Goal: Task Accomplishment & Management: Manage account settings

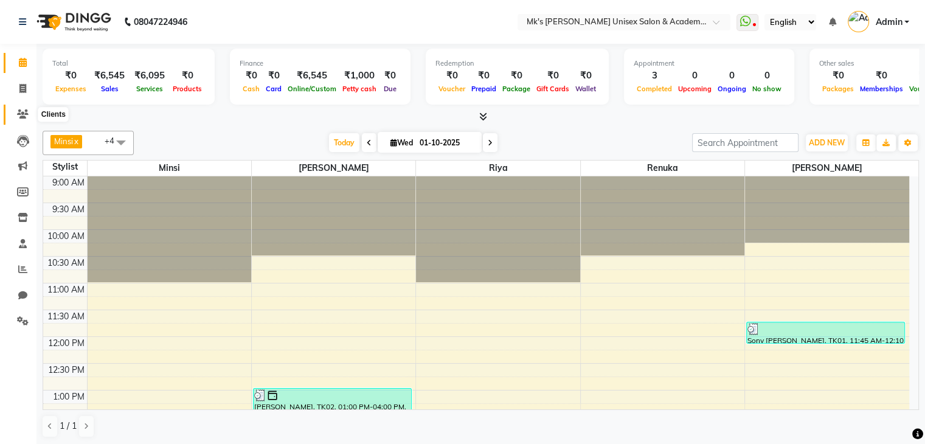
click at [15, 115] on span at bounding box center [22, 115] width 21 height 14
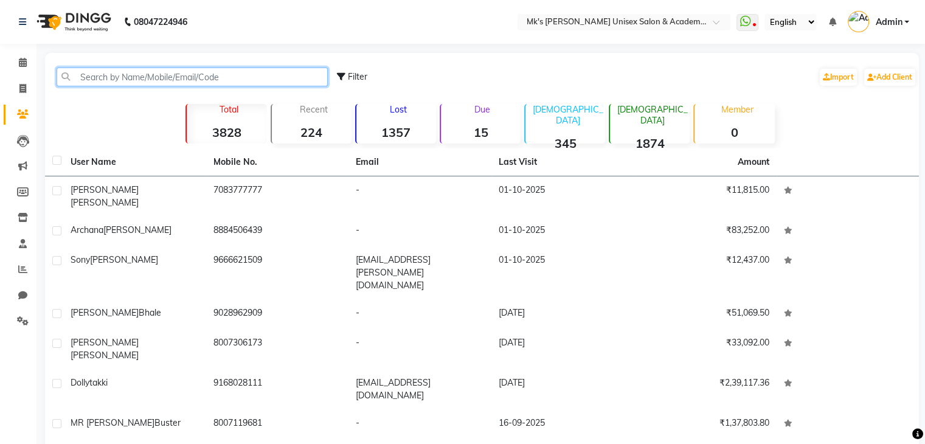
click at [131, 75] on input "text" at bounding box center [192, 77] width 271 height 19
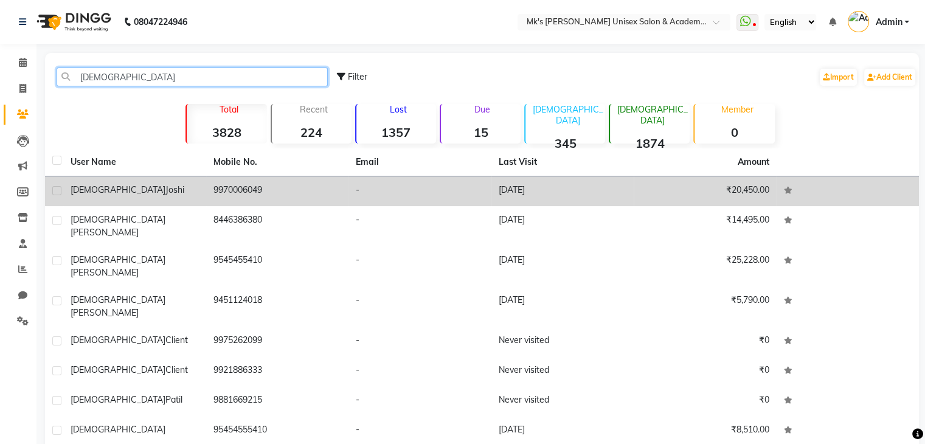
type input "[DEMOGRAPHIC_DATA]"
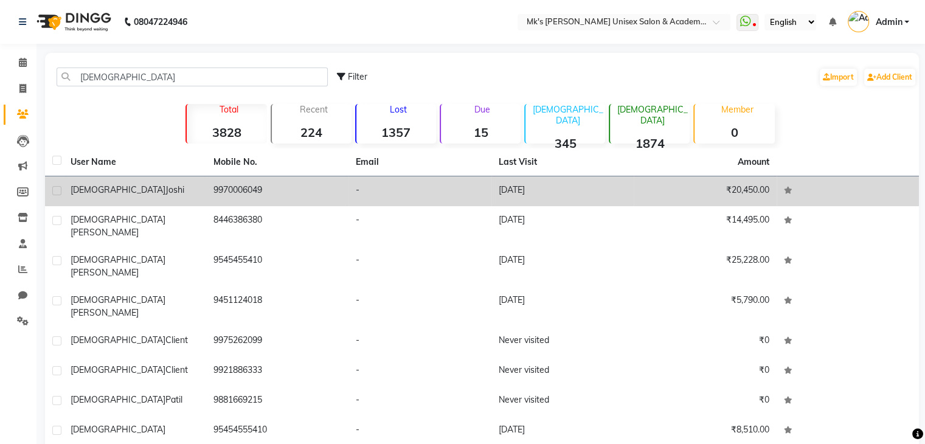
click at [337, 178] on td "9970006049" at bounding box center [277, 191] width 143 height 30
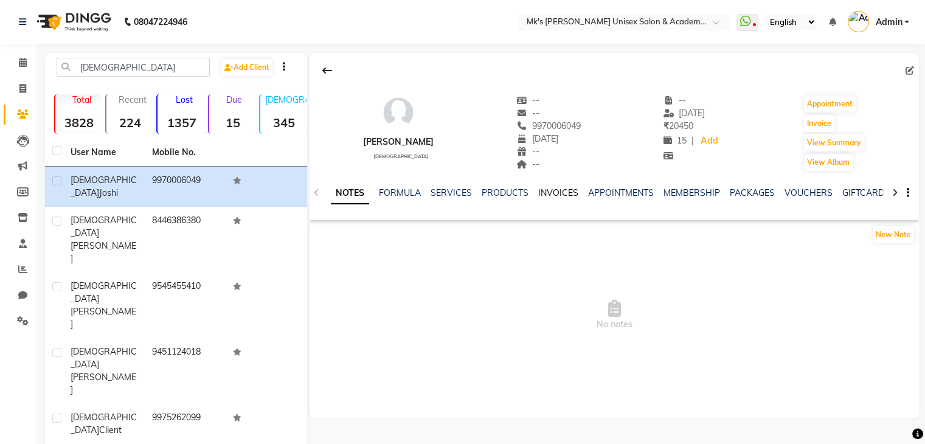
click at [549, 189] on link "INVOICES" at bounding box center [558, 192] width 40 height 11
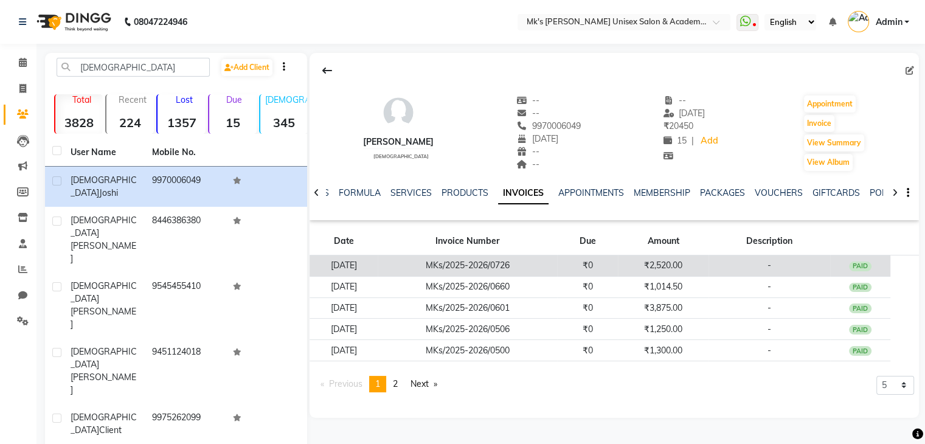
click at [542, 256] on td "MKs/2025-2026/0726" at bounding box center [468, 265] width 180 height 21
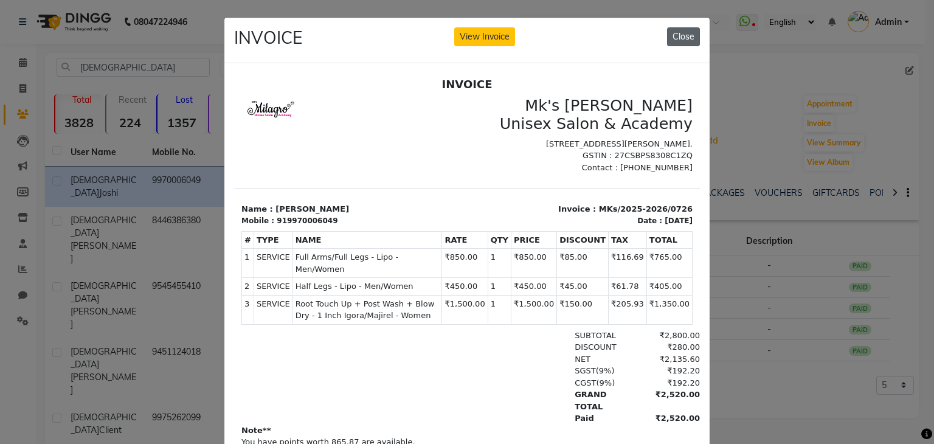
click at [683, 33] on button "Close" at bounding box center [683, 36] width 33 height 19
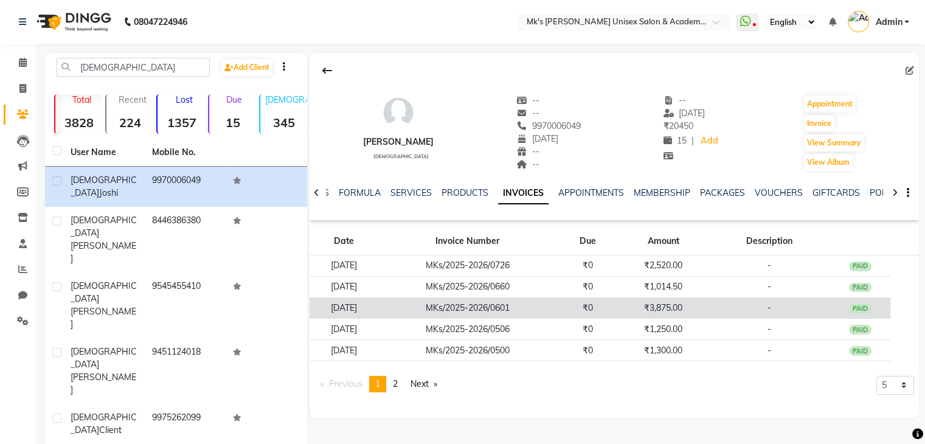
click at [540, 312] on td "MKs/2025-2026/0601" at bounding box center [468, 307] width 180 height 21
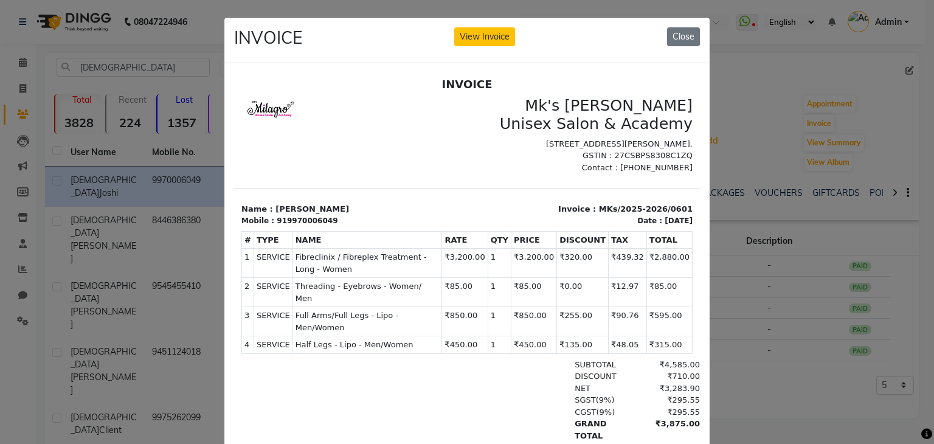
click at [687, 24] on div "INVOICE View Invoice Close" at bounding box center [466, 41] width 485 height 46
click at [681, 35] on button "Close" at bounding box center [683, 36] width 33 height 19
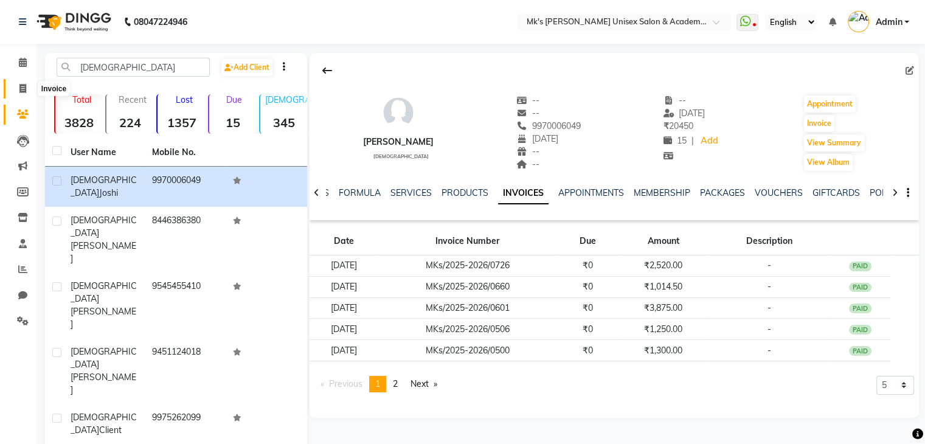
click at [26, 89] on icon at bounding box center [22, 88] width 7 height 9
select select "service"
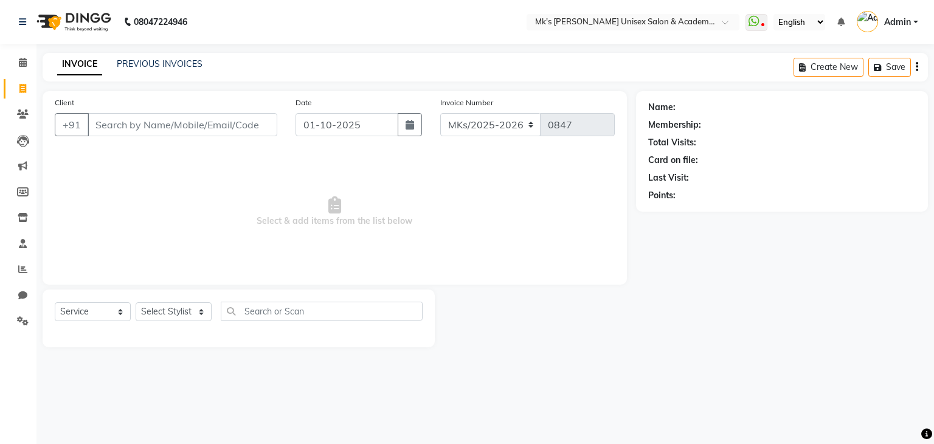
click at [197, 122] on input "Client" at bounding box center [183, 124] width 190 height 23
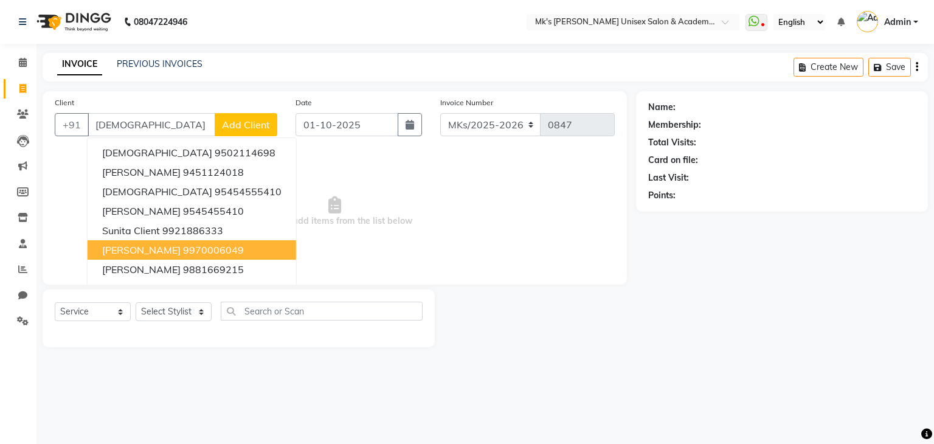
click at [183, 246] on ngb-highlight "9970006049" at bounding box center [213, 250] width 61 height 12
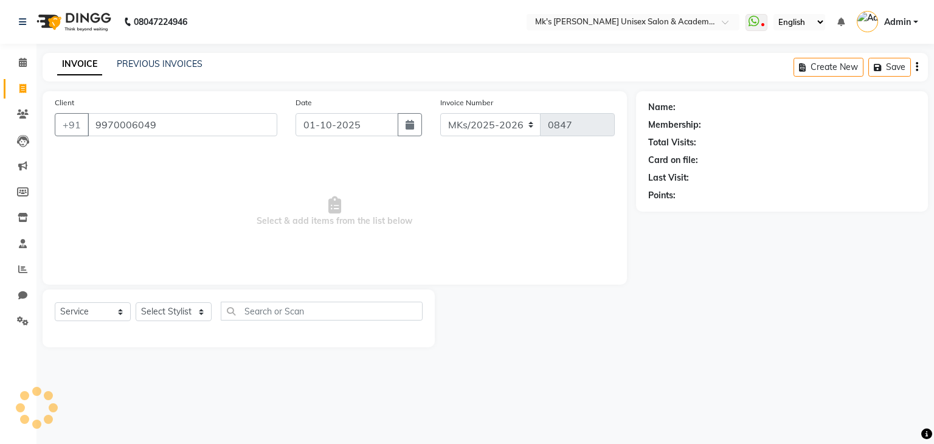
type input "9970006049"
select select "1: Object"
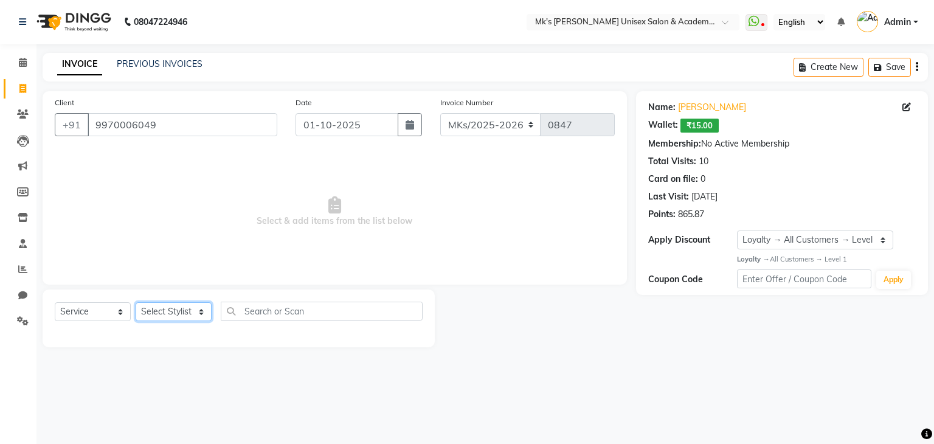
click at [178, 310] on select "Select Stylist [PERSON_NAME] Minsi Renuka [PERSON_NAME] [PERSON_NAME]" at bounding box center [174, 311] width 76 height 19
select select "74294"
click at [136, 303] on select "Select Stylist [PERSON_NAME] Minsi Renuka [PERSON_NAME] [PERSON_NAME]" at bounding box center [174, 311] width 76 height 19
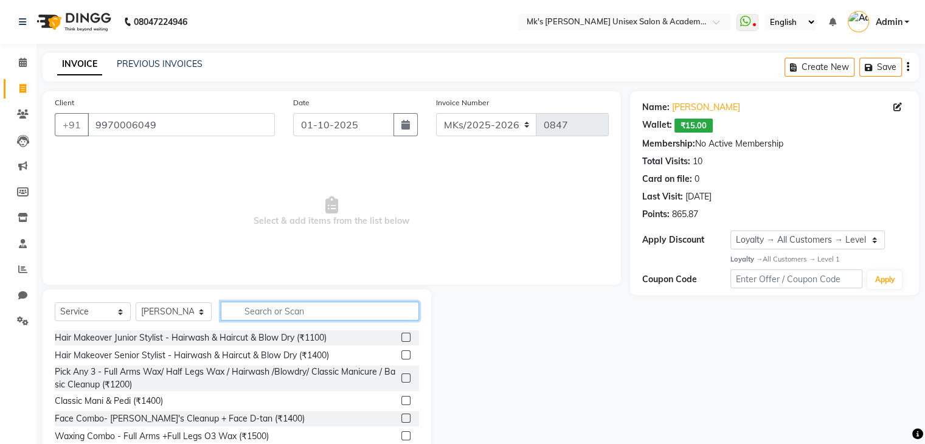
click at [268, 307] on input "text" at bounding box center [320, 311] width 198 height 19
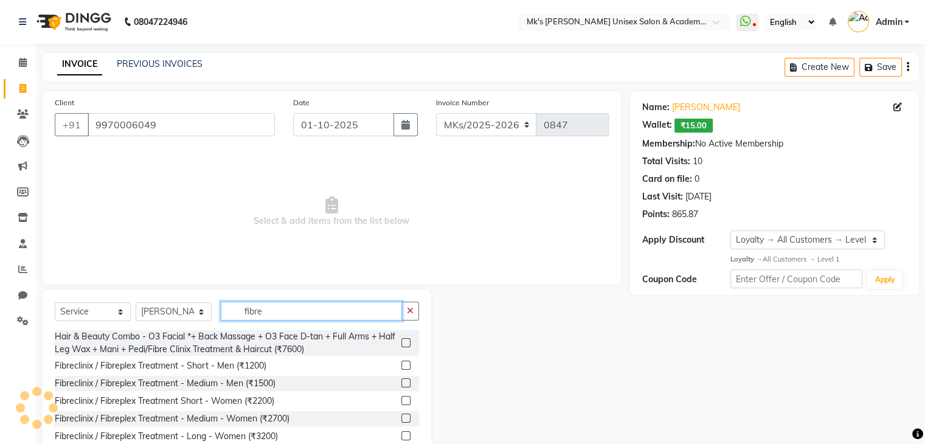
type input "fibre"
click at [401, 437] on label at bounding box center [405, 435] width 9 height 9
click at [401, 437] on input "checkbox" at bounding box center [405, 436] width 8 height 8
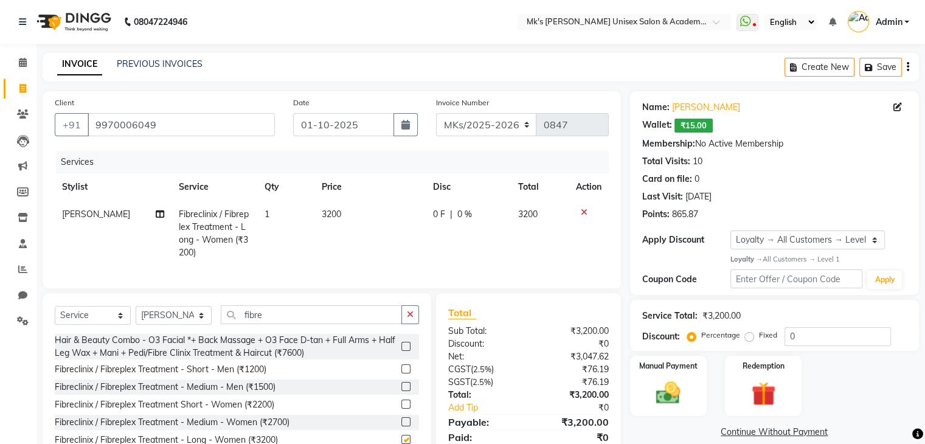
checkbox input "false"
click at [468, 212] on span "0 %" at bounding box center [464, 214] width 15 height 13
select select "74294"
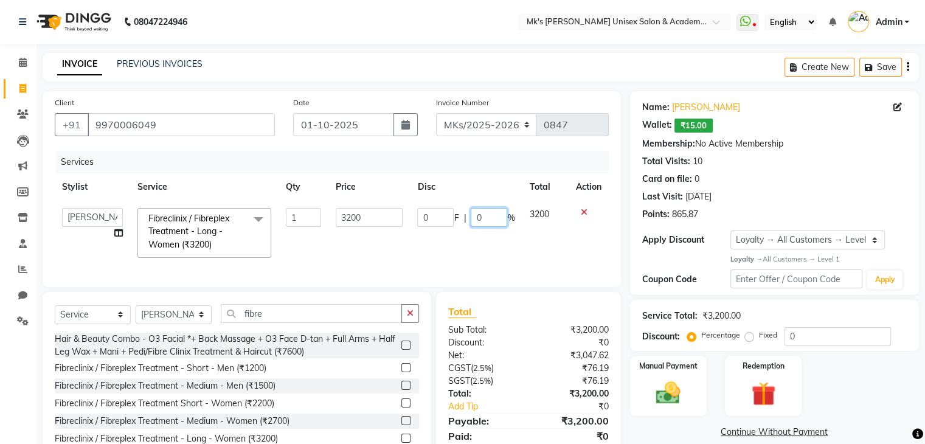
click at [477, 216] on input "0" at bounding box center [489, 217] width 36 height 19
type input "20"
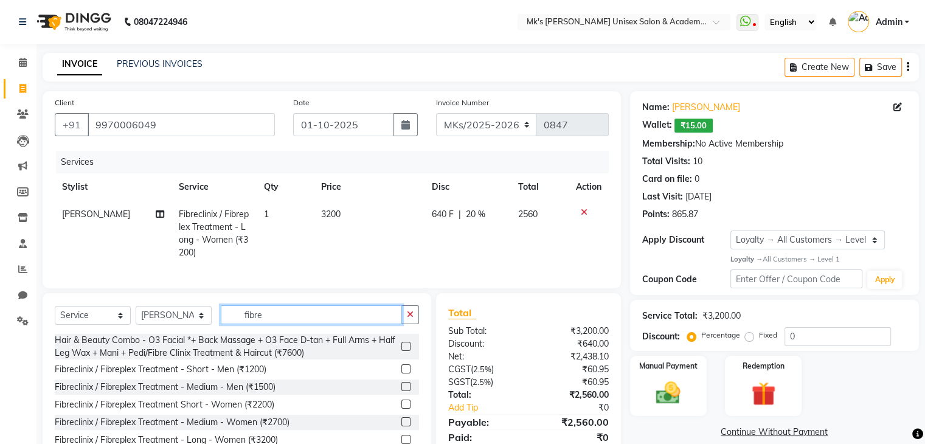
click at [246, 315] on input "fibre" at bounding box center [311, 314] width 181 height 19
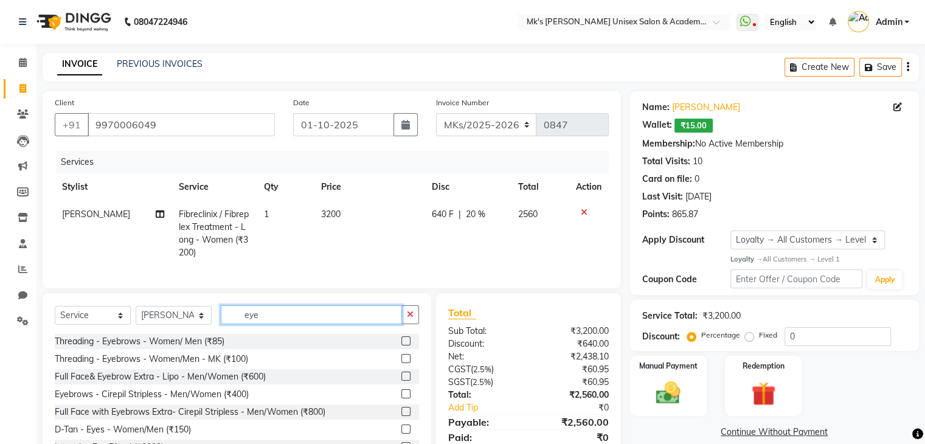
type input "eye"
drag, startPoint x: 392, startPoint y: 346, endPoint x: 397, endPoint y: 349, distance: 6.3
click at [401, 345] on label at bounding box center [405, 340] width 9 height 9
click at [401, 345] on input "checkbox" at bounding box center [405, 342] width 8 height 8
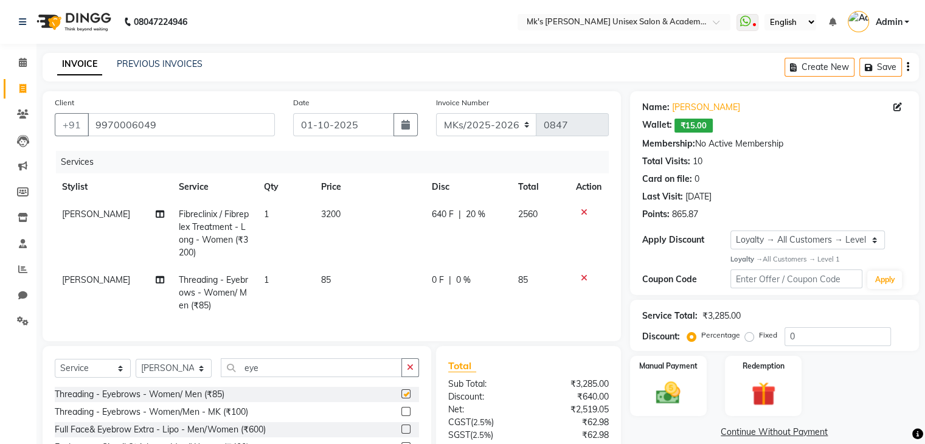
click at [397, 341] on div "Client [PHONE_NUMBER] Date [DATE] Invoice Number MKs/2025-2026 MK/2025-26 V/202…" at bounding box center [332, 216] width 578 height 250
checkbox input "false"
click at [247, 377] on input "eye" at bounding box center [311, 367] width 181 height 19
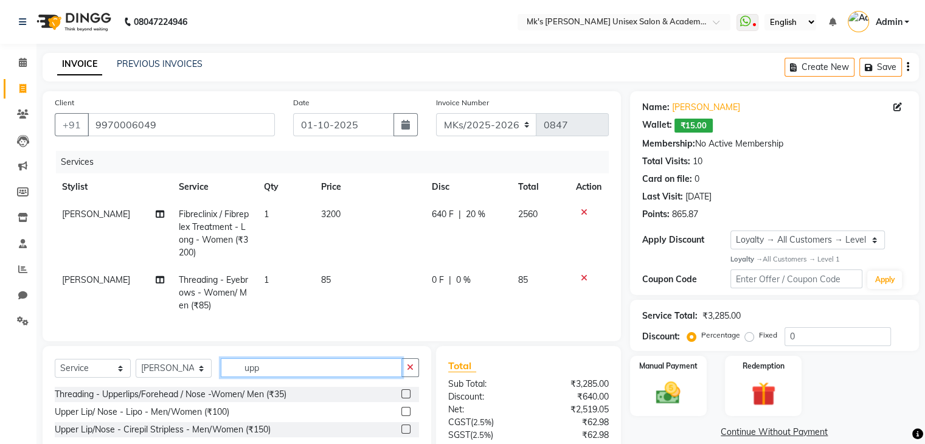
type input "upp"
click at [401, 398] on label at bounding box center [405, 393] width 9 height 9
click at [401, 398] on input "checkbox" at bounding box center [405, 394] width 8 height 8
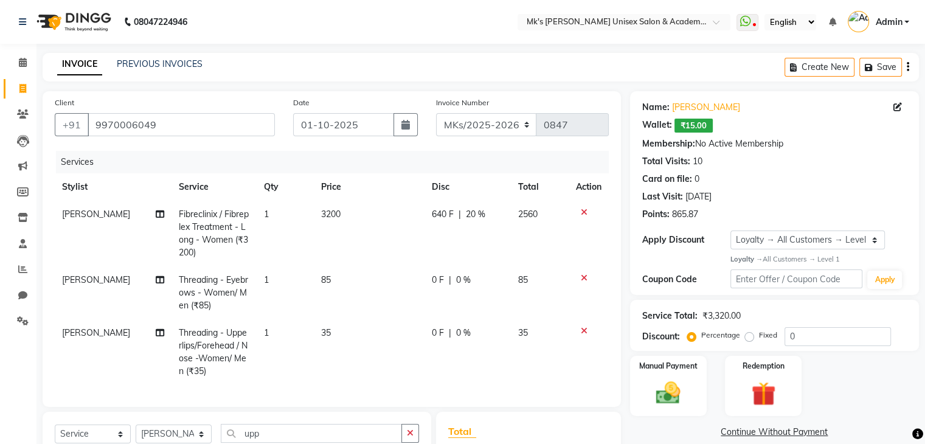
checkbox input "false"
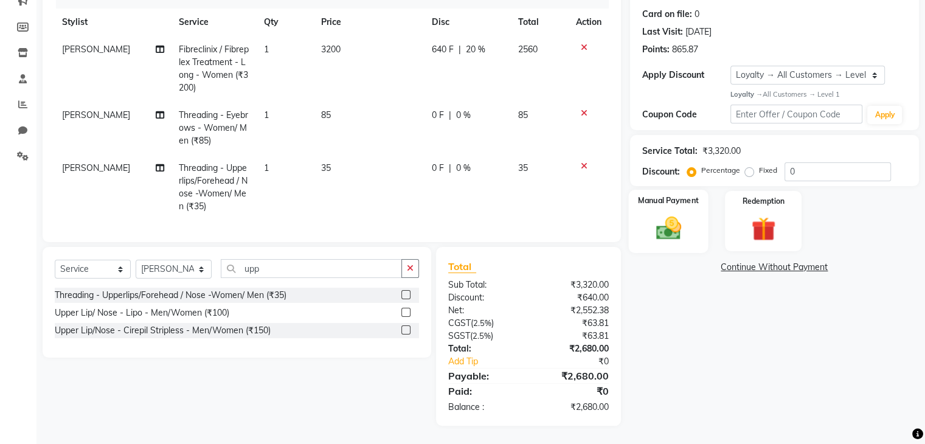
click at [690, 213] on div "Manual Payment" at bounding box center [668, 221] width 80 height 63
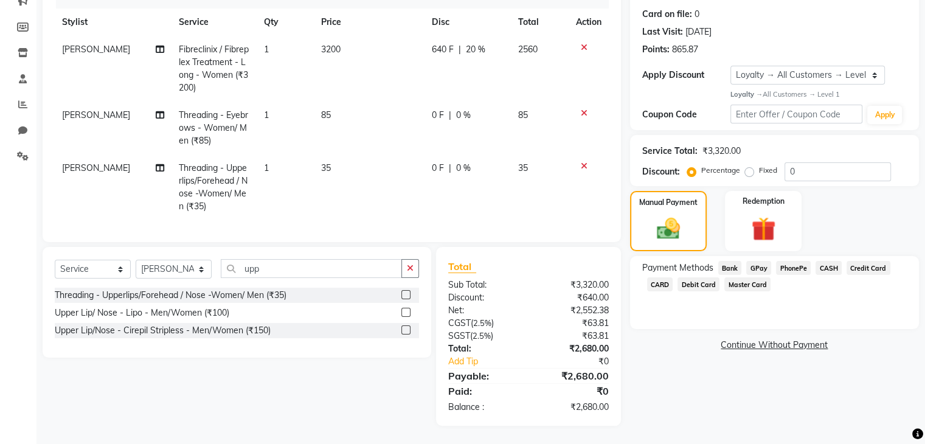
click at [760, 261] on span "GPay" at bounding box center [758, 268] width 25 height 14
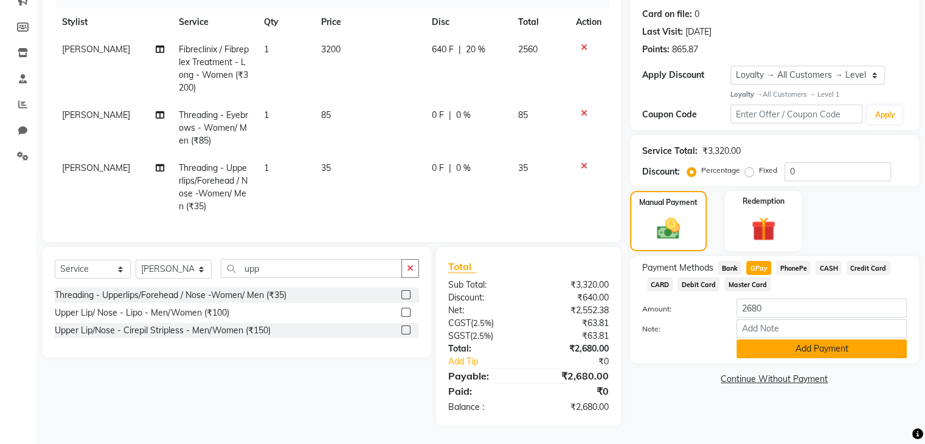
click at [785, 344] on button "Add Payment" at bounding box center [821, 348] width 170 height 19
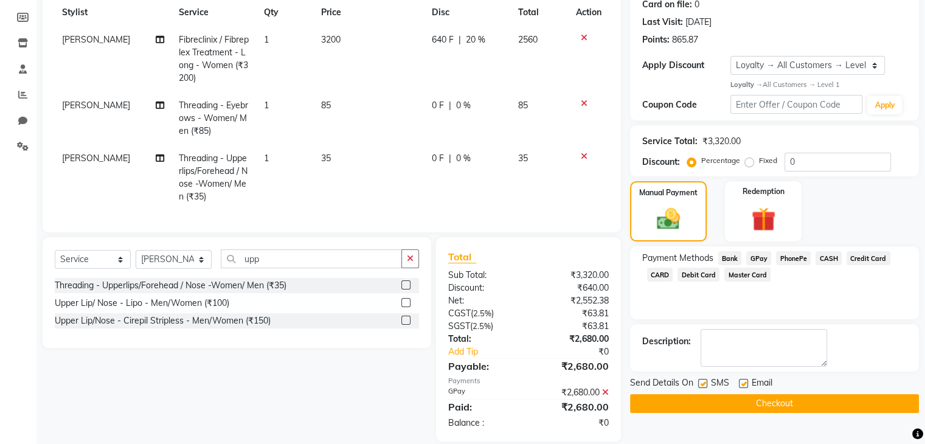
click at [744, 406] on button "Checkout" at bounding box center [774, 403] width 289 height 19
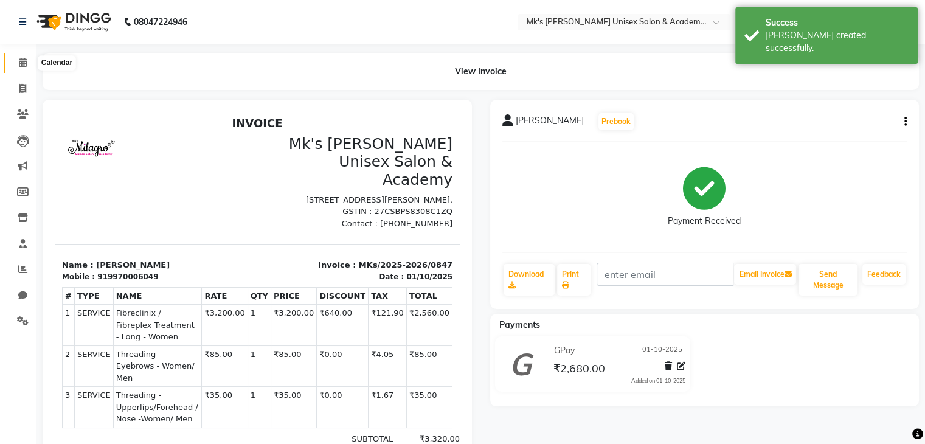
click at [19, 66] on icon at bounding box center [23, 62] width 8 height 9
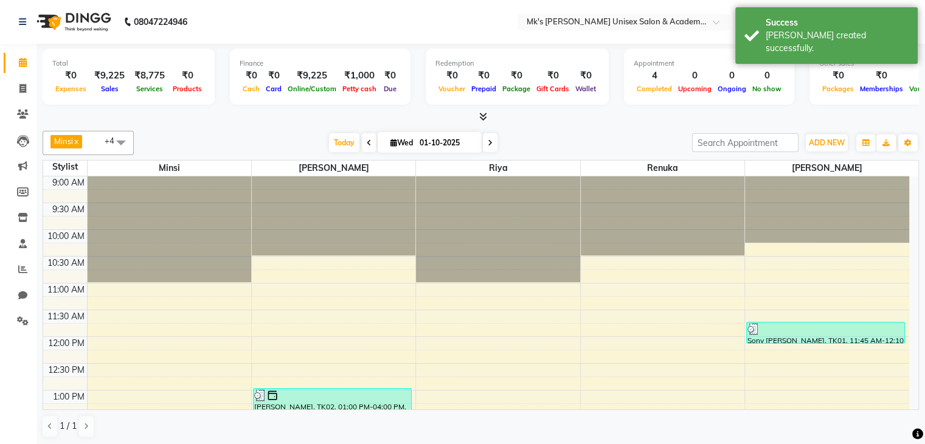
click at [486, 112] on icon at bounding box center [483, 116] width 8 height 9
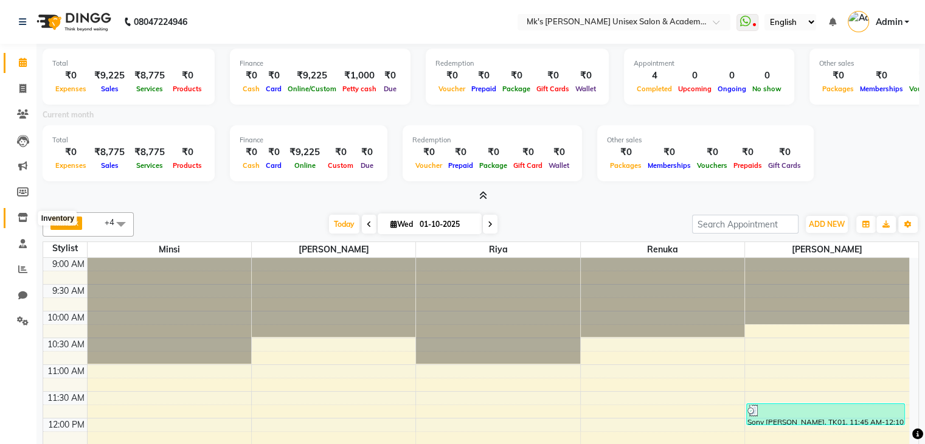
click at [29, 212] on span at bounding box center [22, 218] width 21 height 14
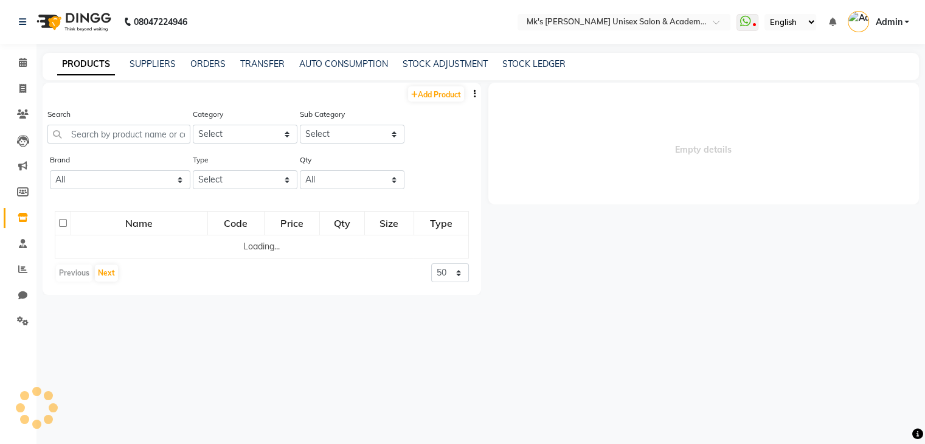
select select
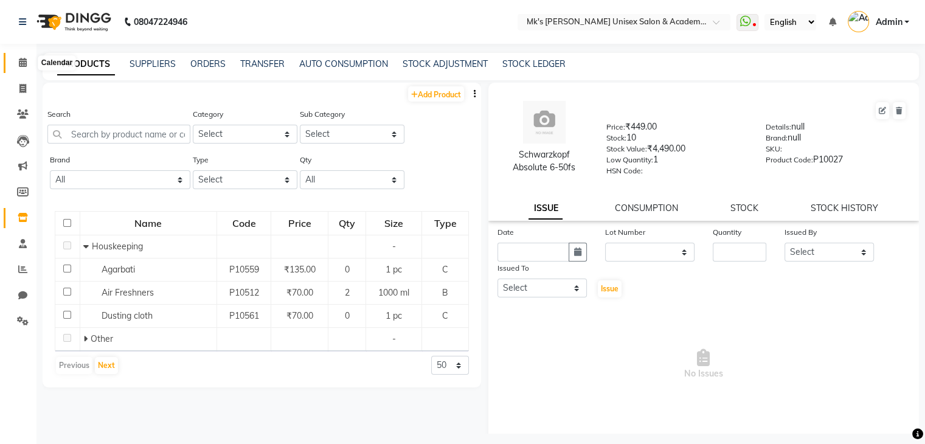
click at [17, 68] on span at bounding box center [22, 63] width 21 height 14
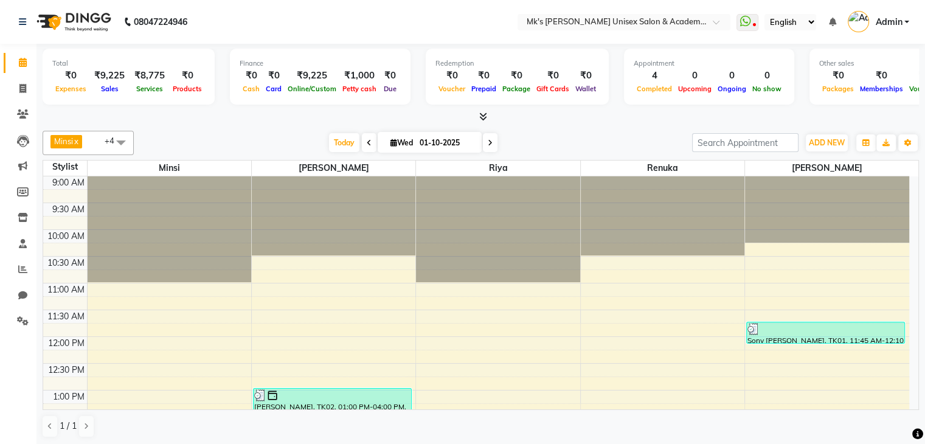
click at [324, 114] on div at bounding box center [481, 117] width 876 height 13
click at [21, 90] on icon at bounding box center [22, 88] width 7 height 9
select select "service"
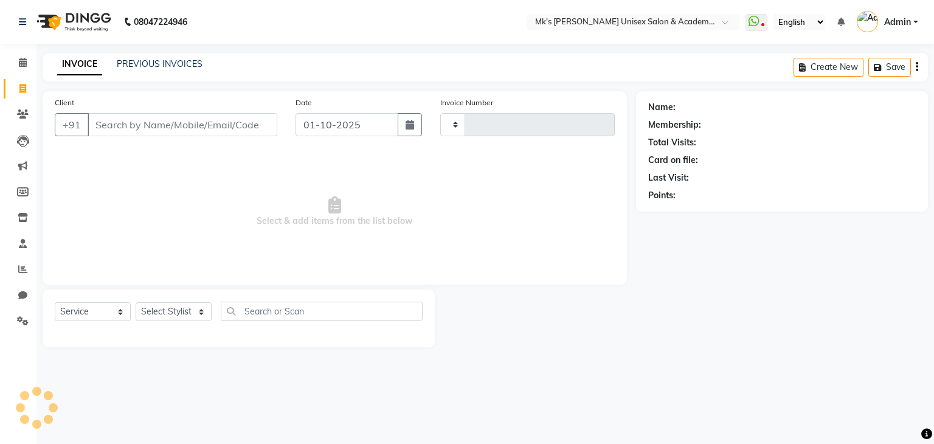
type input "0848"
select select "6031"
click at [151, 63] on link "PREVIOUS INVOICES" at bounding box center [160, 63] width 86 height 11
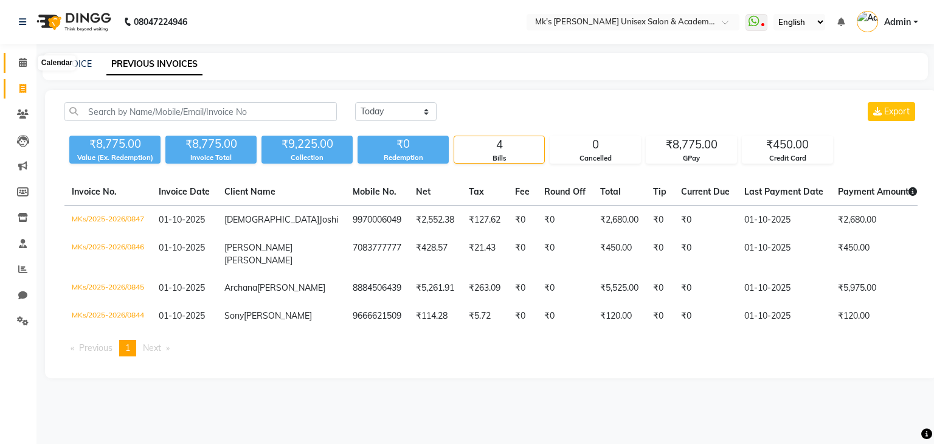
click at [26, 60] on icon at bounding box center [23, 62] width 8 height 9
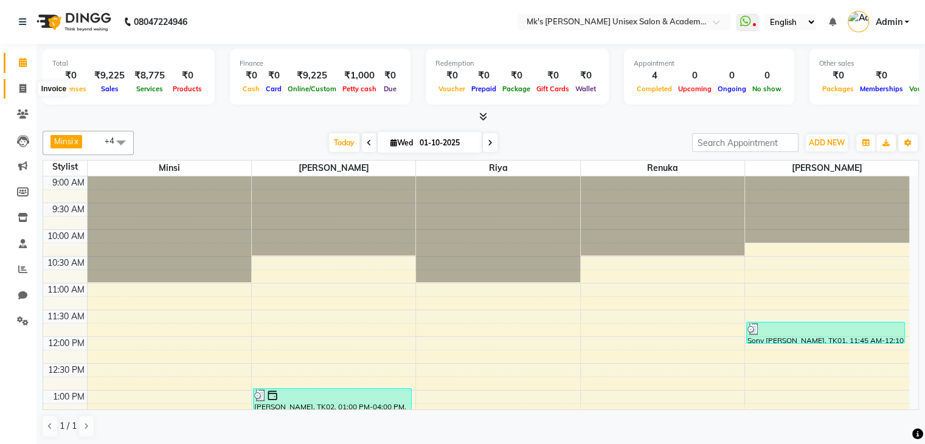
click at [29, 82] on span at bounding box center [22, 89] width 21 height 14
select select "service"
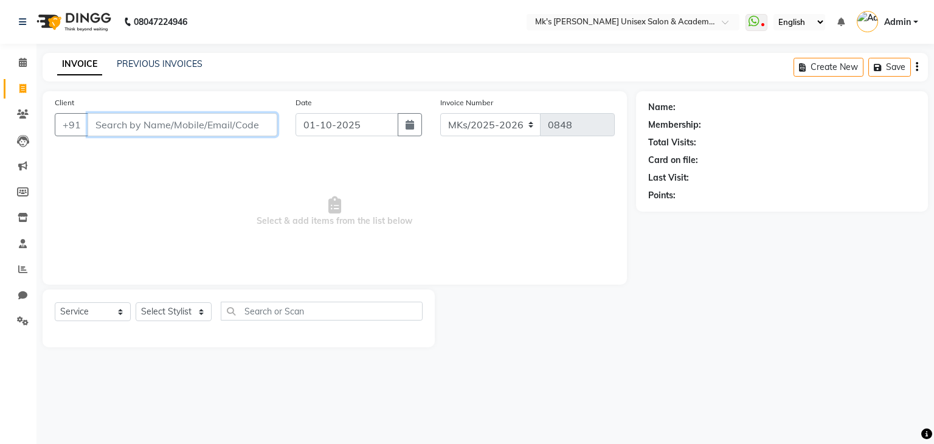
click at [168, 114] on input "Client" at bounding box center [183, 124] width 190 height 23
click at [163, 131] on input "Client" at bounding box center [183, 124] width 190 height 23
click at [193, 72] on div "INVOICE PREVIOUS INVOICES Create New Save" at bounding box center [486, 67] width 886 height 29
click at [189, 63] on link "PREVIOUS INVOICES" at bounding box center [160, 63] width 86 height 11
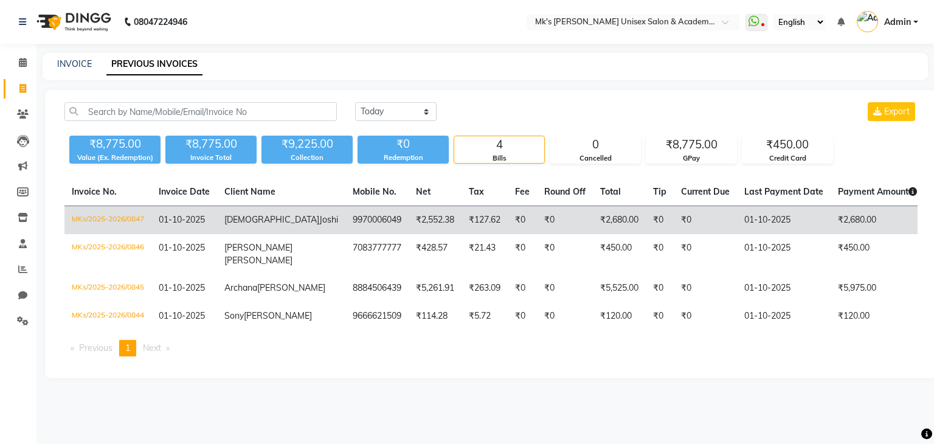
click at [345, 225] on td "9970006049" at bounding box center [376, 220] width 63 height 29
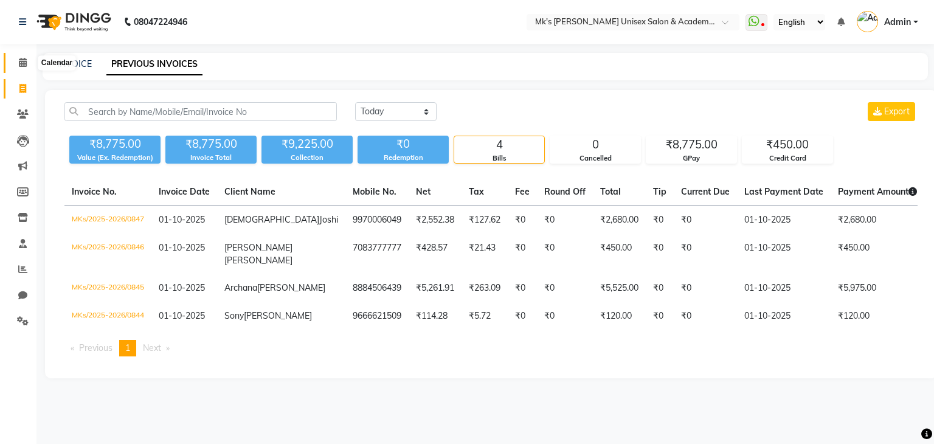
click at [26, 61] on icon at bounding box center [23, 62] width 8 height 9
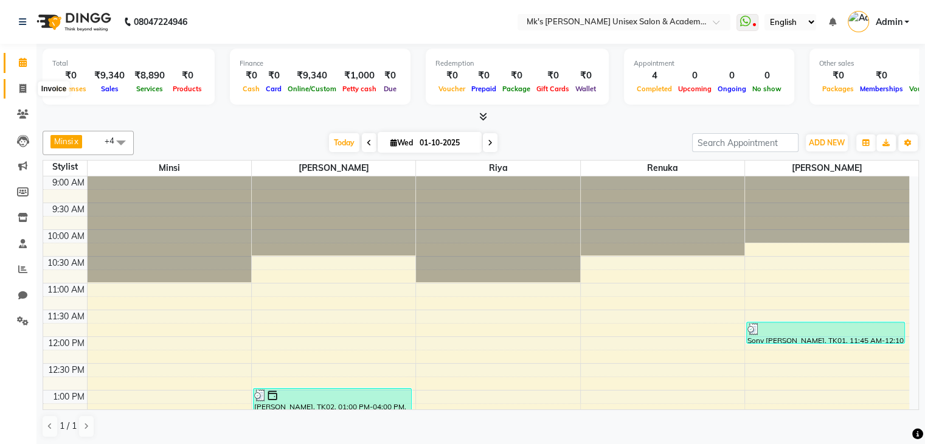
click at [24, 93] on span at bounding box center [22, 89] width 21 height 14
select select "service"
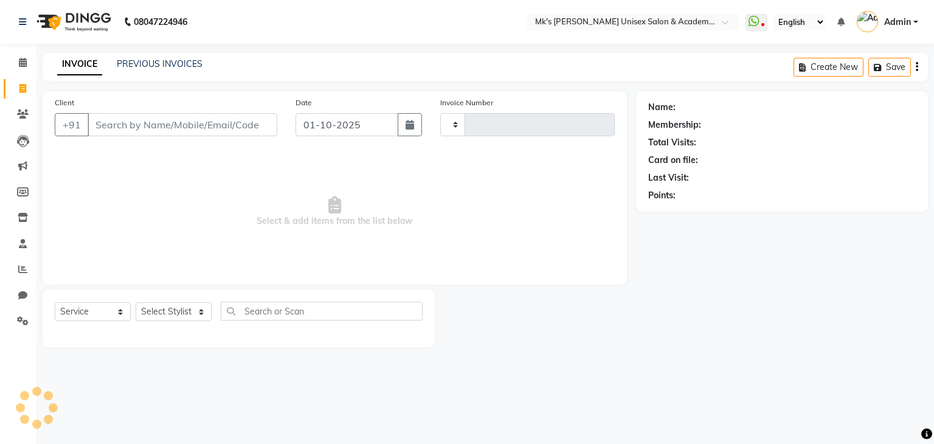
type input "0848"
select select "6031"
click at [178, 127] on input "Client" at bounding box center [183, 124] width 190 height 23
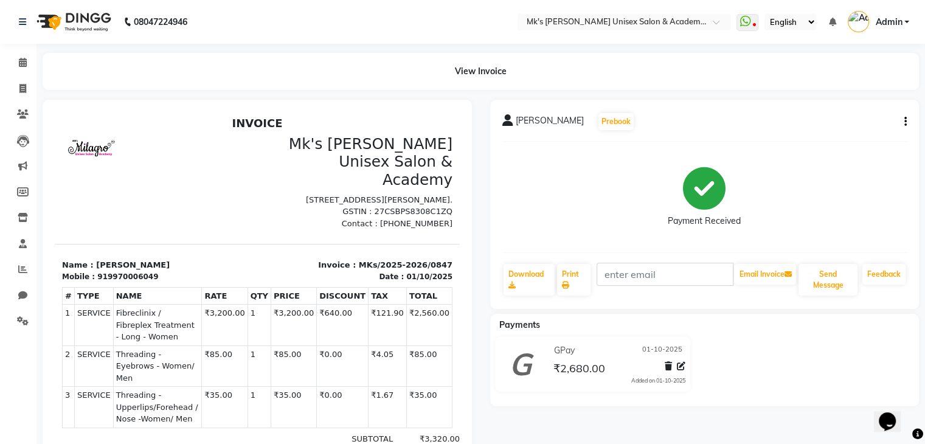
click at [906, 122] on icon "button" at bounding box center [905, 122] width 2 height 1
click at [813, 140] on div "Edit Invoice" at bounding box center [844, 137] width 83 height 15
select select "service"
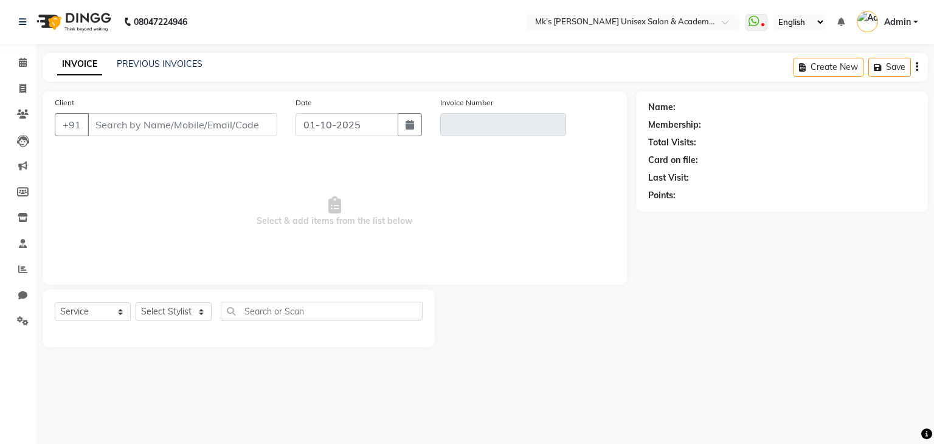
type input "9970006049"
type input "MKs/2025-2026/0847"
click at [528, 139] on div "Invoice Number MKs/2025-2026/0847" at bounding box center [503, 121] width 145 height 50
select select "1: Object"
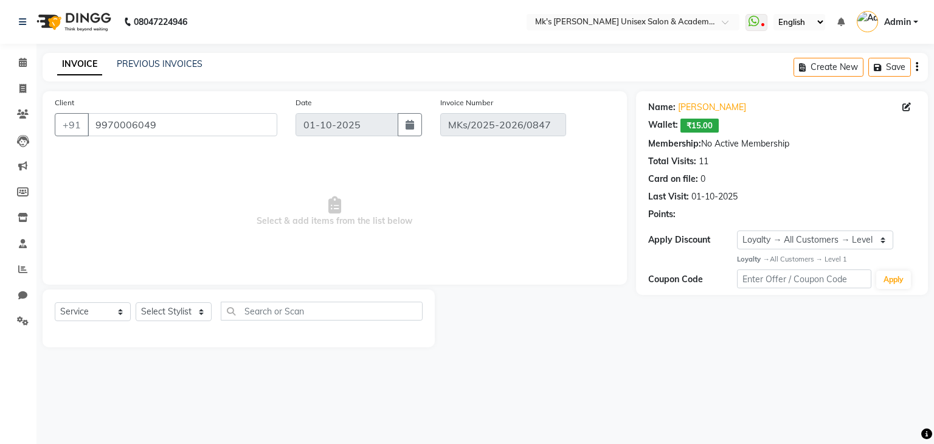
select select "select"
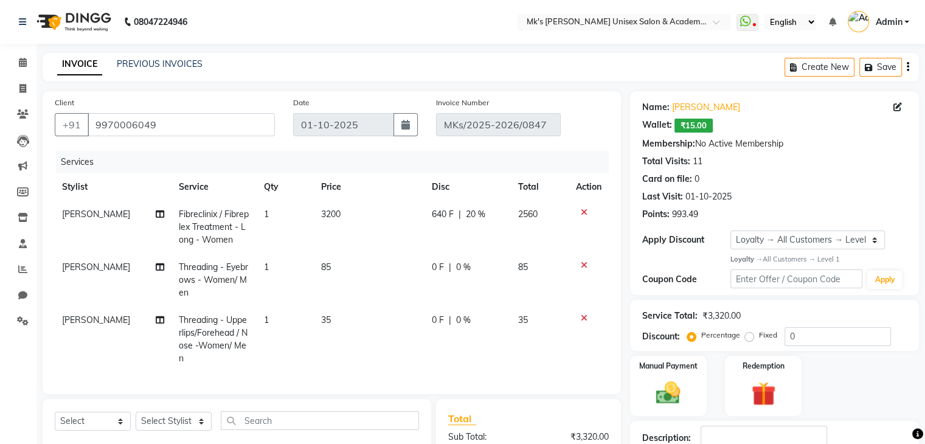
scroll to position [190, 0]
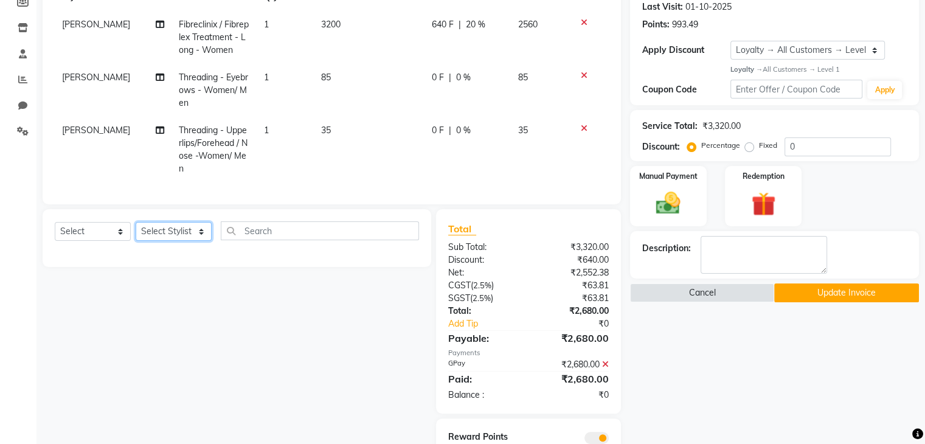
click at [176, 241] on select "Select Stylist [PERSON_NAME] Minsi Renuka [PERSON_NAME] [PERSON_NAME]" at bounding box center [174, 231] width 76 height 19
select select "74294"
click at [136, 232] on select "Select Stylist [PERSON_NAME] Minsi Renuka [PERSON_NAME] [PERSON_NAME]" at bounding box center [174, 231] width 76 height 19
click at [257, 237] on input "text" at bounding box center [320, 230] width 198 height 19
type input "upperlips"
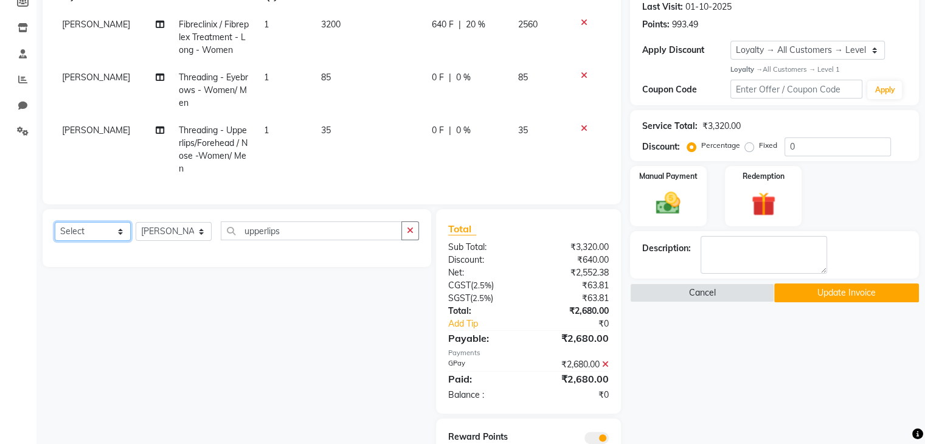
click at [87, 241] on select "Select Service Product Membership Package Voucher Prepaid Gift Card" at bounding box center [93, 231] width 76 height 19
select select "service"
click at [55, 232] on select "Select Service Product Membership Package Voucher Prepaid Gift Card" at bounding box center [93, 231] width 76 height 19
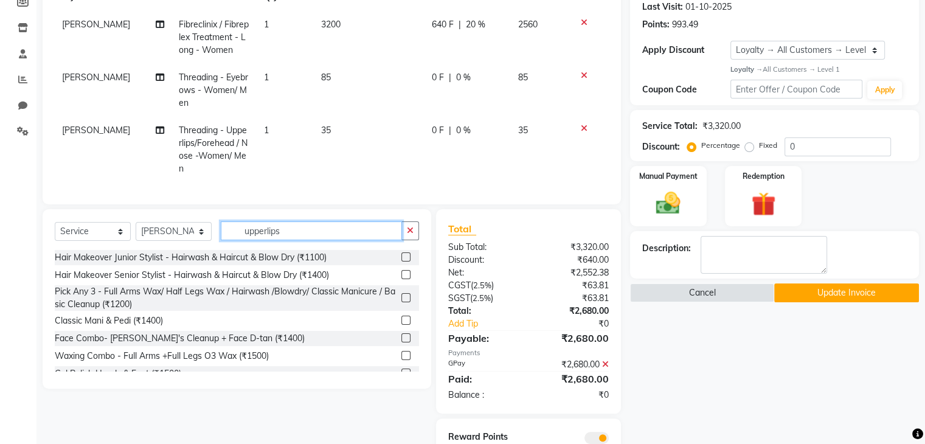
click at [303, 235] on input "upperlips" at bounding box center [311, 230] width 181 height 19
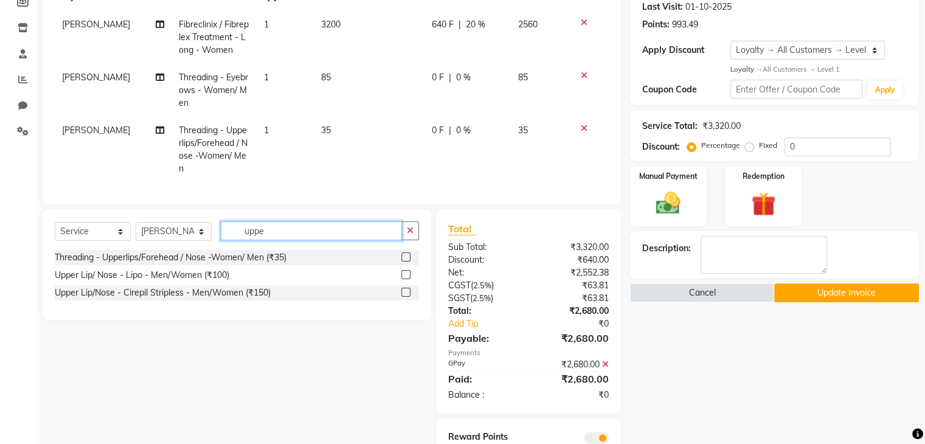
type input "uppe"
click at [408, 297] on label at bounding box center [405, 292] width 9 height 9
click at [408, 297] on input "checkbox" at bounding box center [405, 293] width 8 height 8
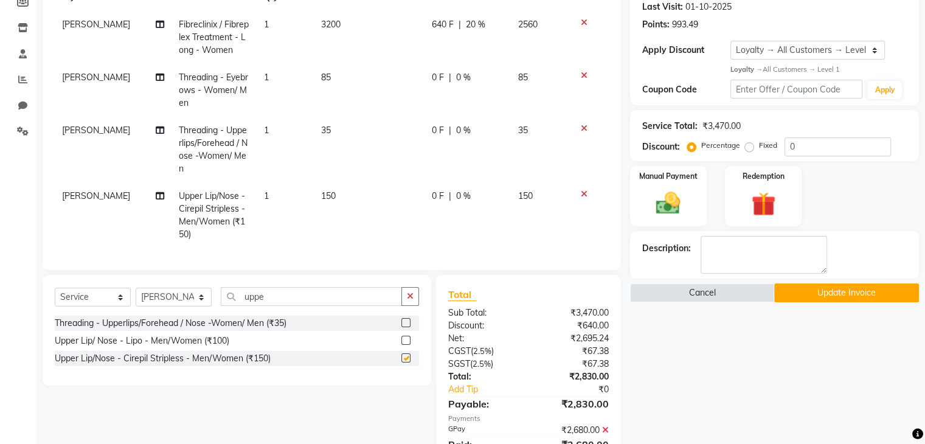
checkbox input "false"
click at [581, 127] on icon at bounding box center [584, 128] width 7 height 9
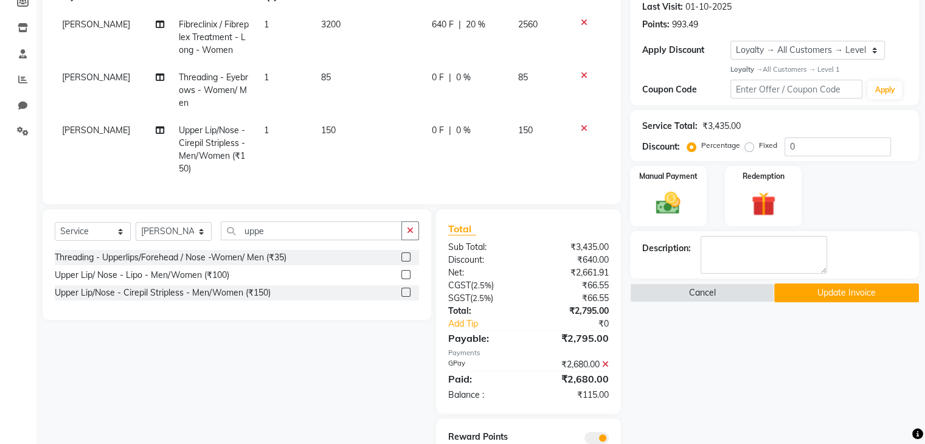
click at [809, 296] on button "Update Invoice" at bounding box center [846, 292] width 145 height 19
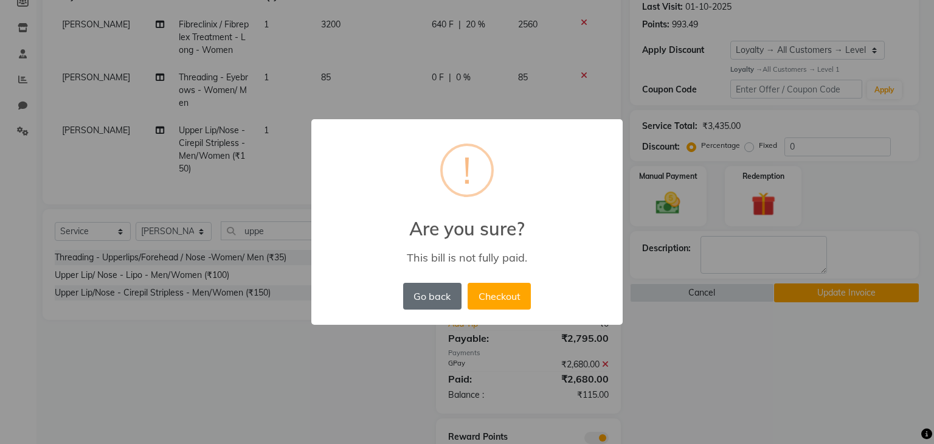
click at [428, 302] on button "Go back" at bounding box center [432, 296] width 58 height 27
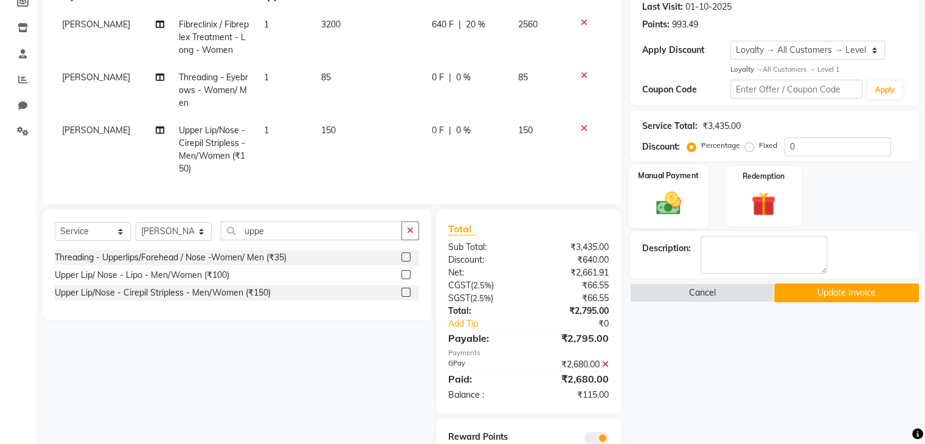
click at [666, 208] on img at bounding box center [668, 203] width 41 height 29
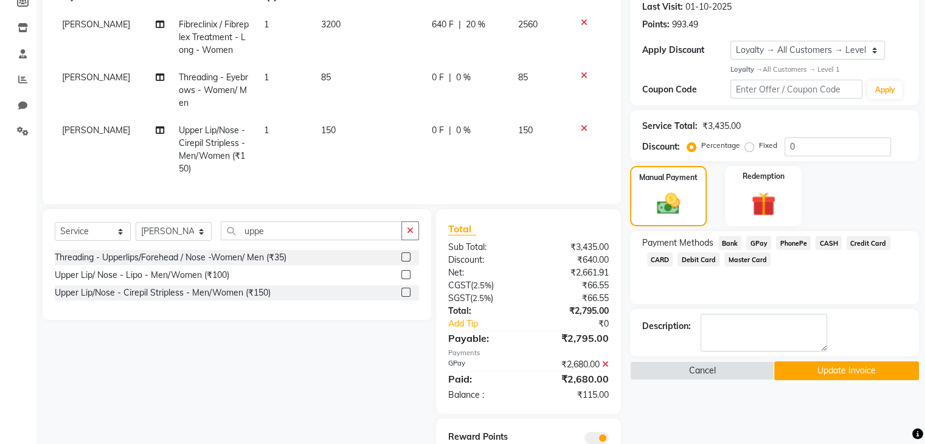
click at [753, 238] on span "GPay" at bounding box center [758, 243] width 25 height 14
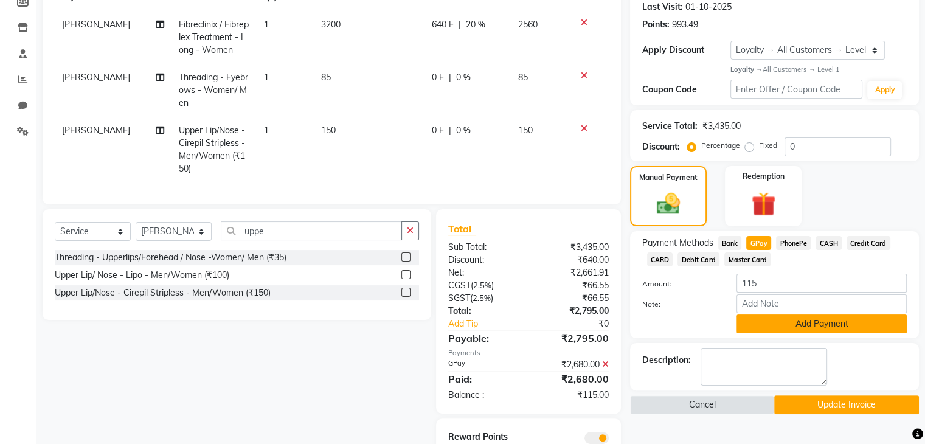
click at [764, 324] on button "Add Payment" at bounding box center [821, 323] width 170 height 19
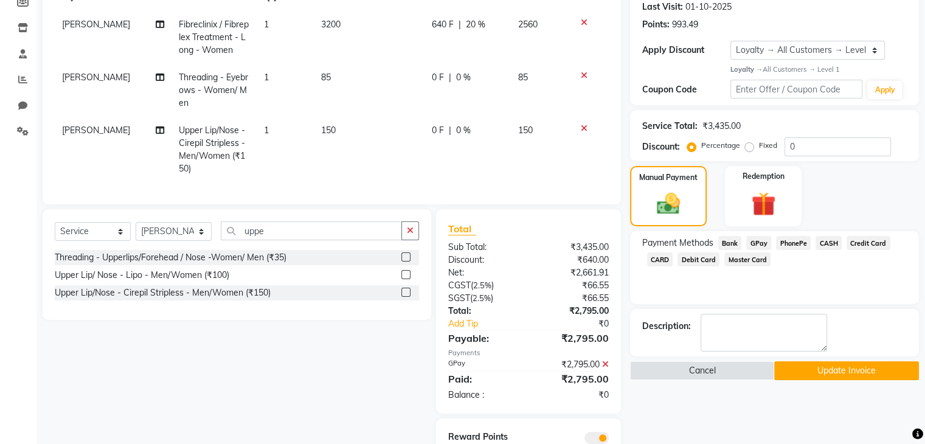
click at [812, 372] on button "Update Invoice" at bounding box center [846, 370] width 145 height 19
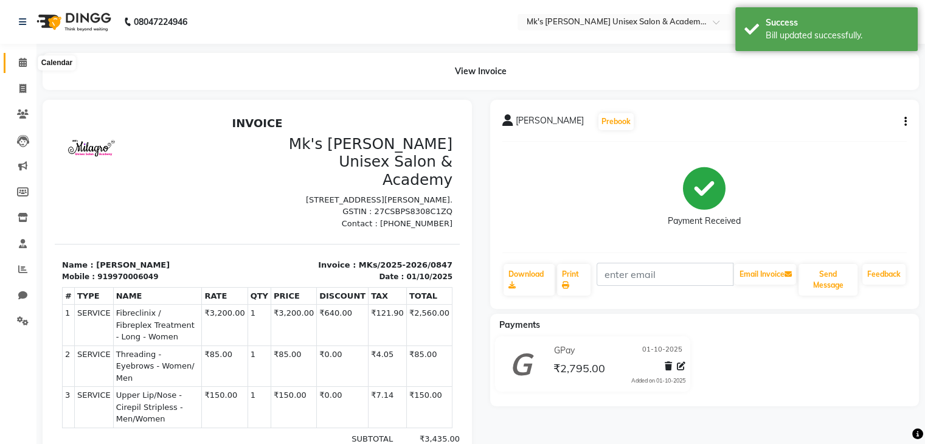
click at [24, 63] on icon at bounding box center [23, 62] width 8 height 9
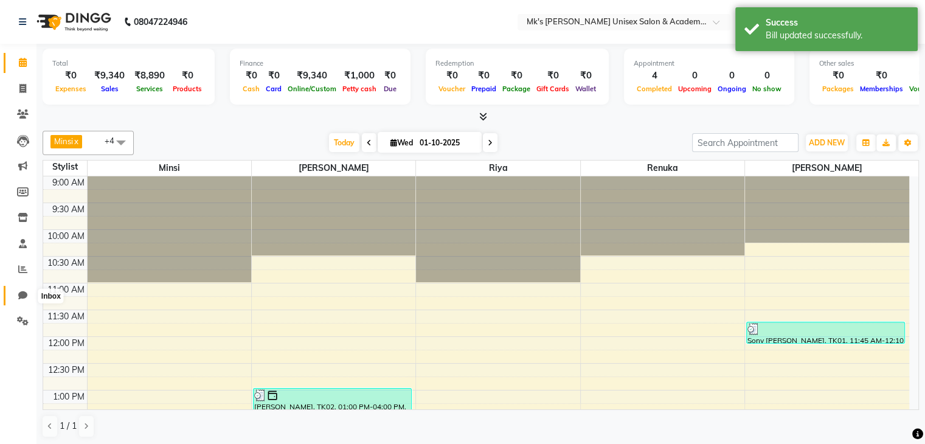
click at [22, 294] on icon at bounding box center [22, 295] width 9 height 9
select select "100"
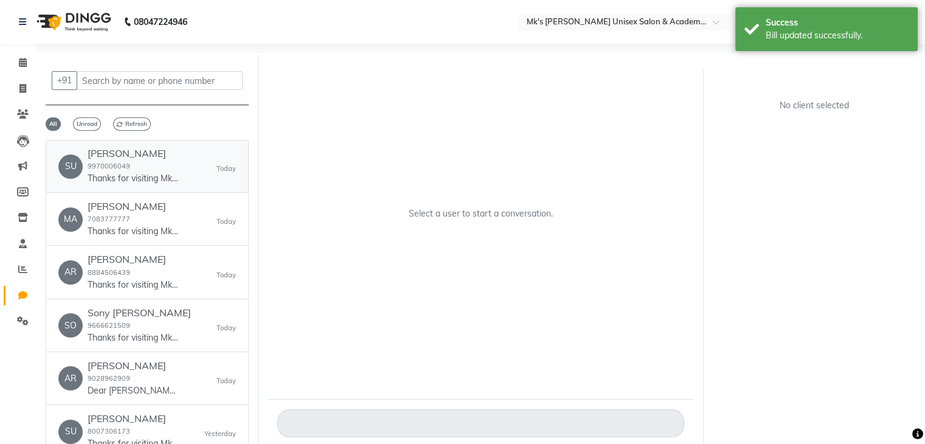
click at [120, 168] on small "9970006049" at bounding box center [109, 166] width 43 height 9
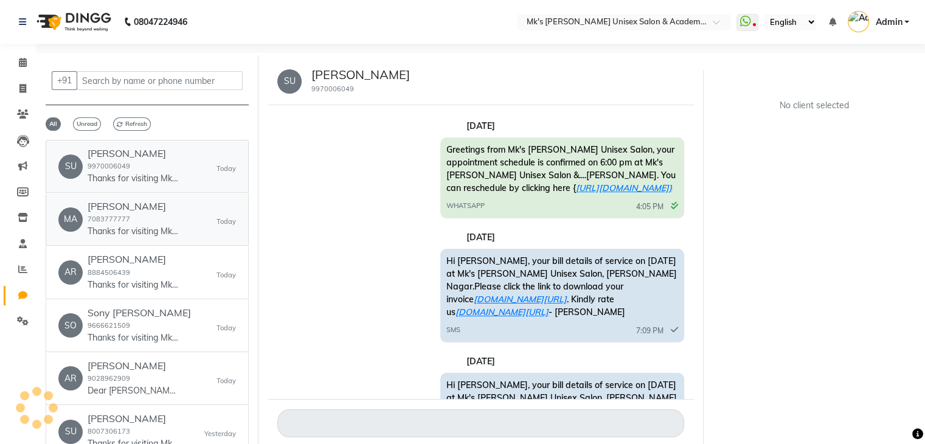
scroll to position [263, 0]
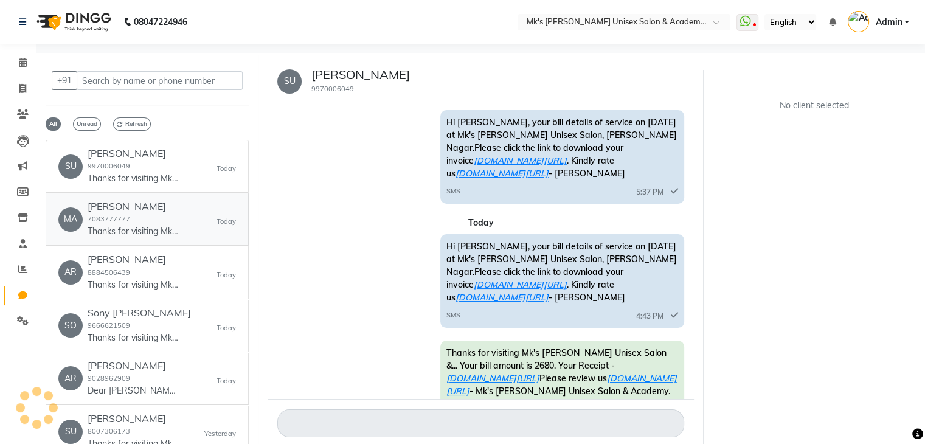
click at [126, 213] on div "Manasi Tingre 7083777777 Thanks for visiting Mk's Milagro Unisex Salon &... You…" at bounding box center [133, 219] width 91 height 37
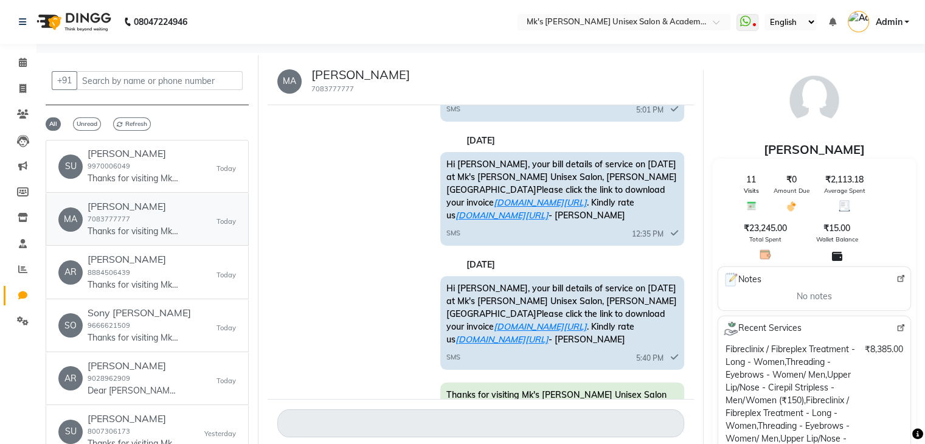
scroll to position [484, 0]
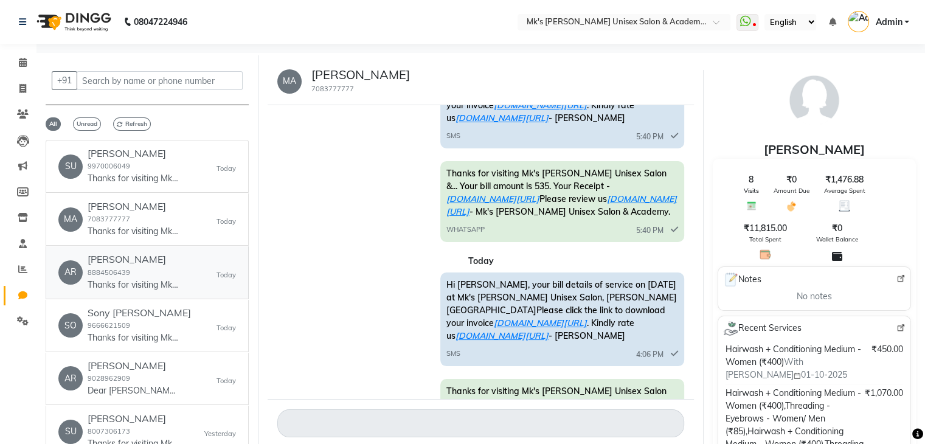
click at [127, 268] on small "8884506439" at bounding box center [109, 272] width 43 height 9
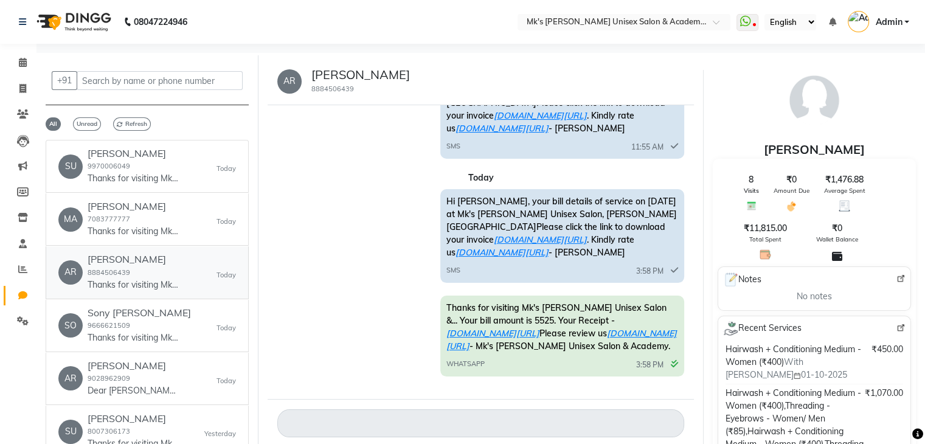
scroll to position [46, 0]
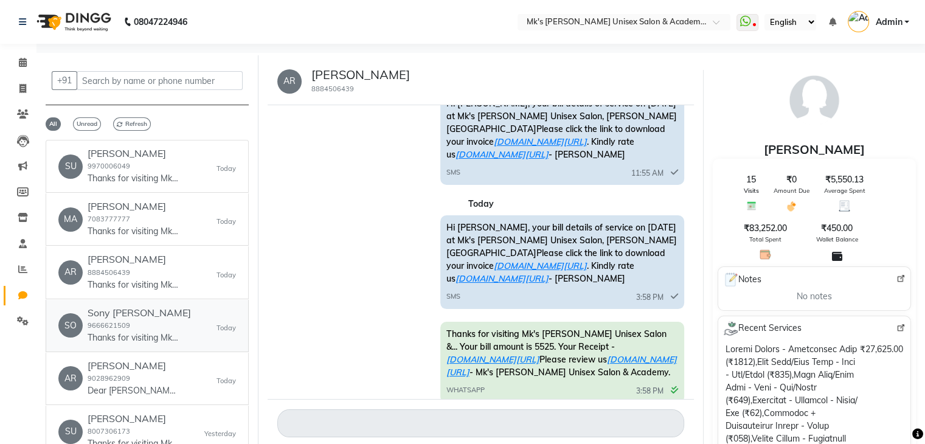
click at [128, 307] on h6 "Sony Pratti" at bounding box center [139, 313] width 103 height 12
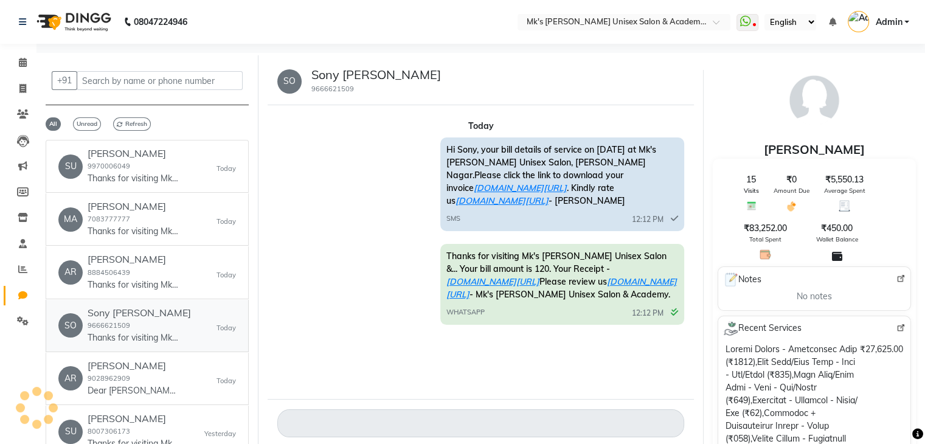
scroll to position [0, 0]
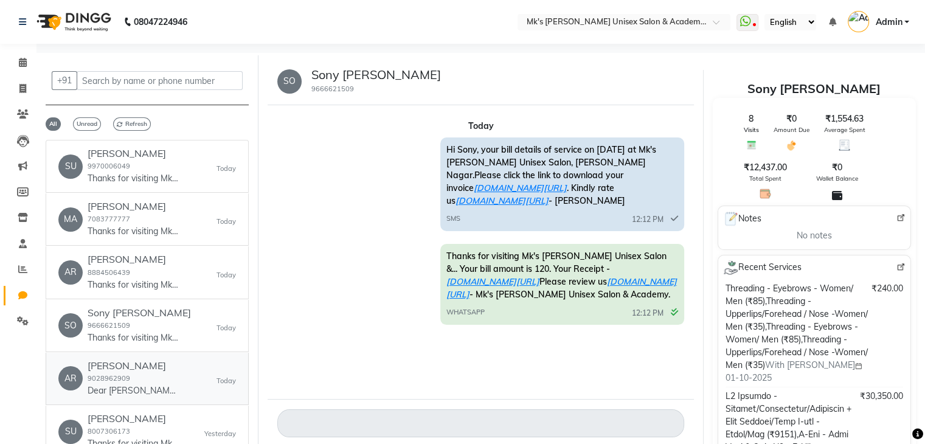
click at [124, 362] on h6 "Arundhati Bhale" at bounding box center [133, 366] width 91 height 12
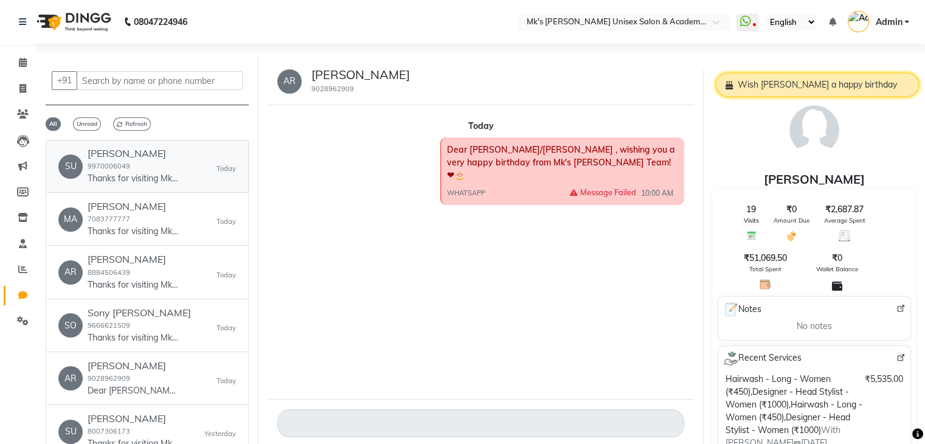
click at [84, 166] on div "SU Sunita Joshi 9970006049 Thanks for visiting Mk's Milagro Unisex Salon &... Y…" at bounding box center [118, 166] width 120 height 37
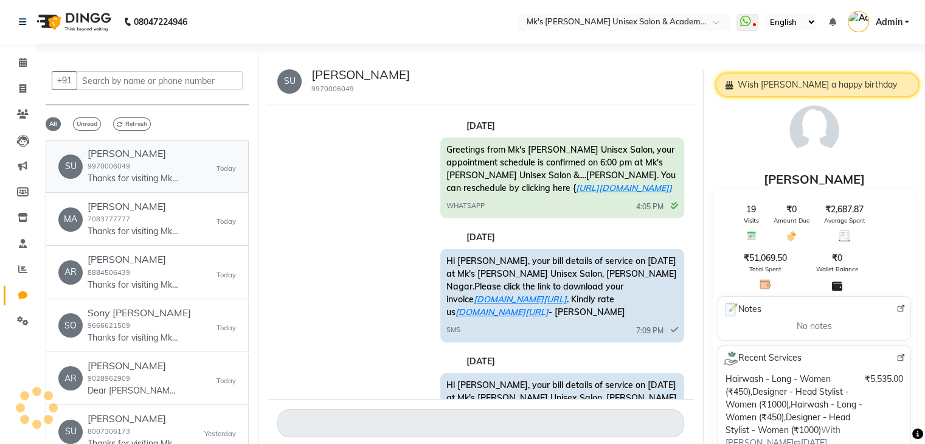
scroll to position [263, 0]
